Goal: Find specific page/section: Find specific page/section

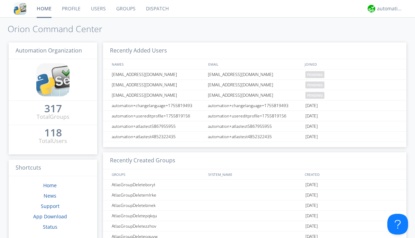
click at [157, 9] on link "Dispatch" at bounding box center [157, 8] width 33 height 17
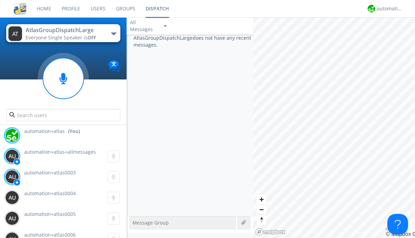
click at [113, 34] on div "button" at bounding box center [114, 34] width 6 height 3
click at [0, 0] on span "AtlasGroupDispatch" at bounding box center [0, 0] width 0 height 0
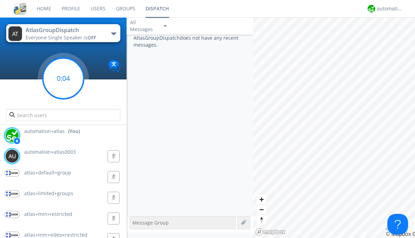
click at [63, 79] on g at bounding box center [63, 78] width 41 height 41
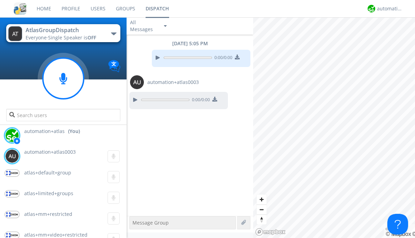
click at [113, 34] on div "button" at bounding box center [114, 34] width 6 height 3
click at [0, 0] on span "AtlasGroupDispatch2" at bounding box center [0, 0] width 0 height 0
